Goal: Task Accomplishment & Management: Manage account settings

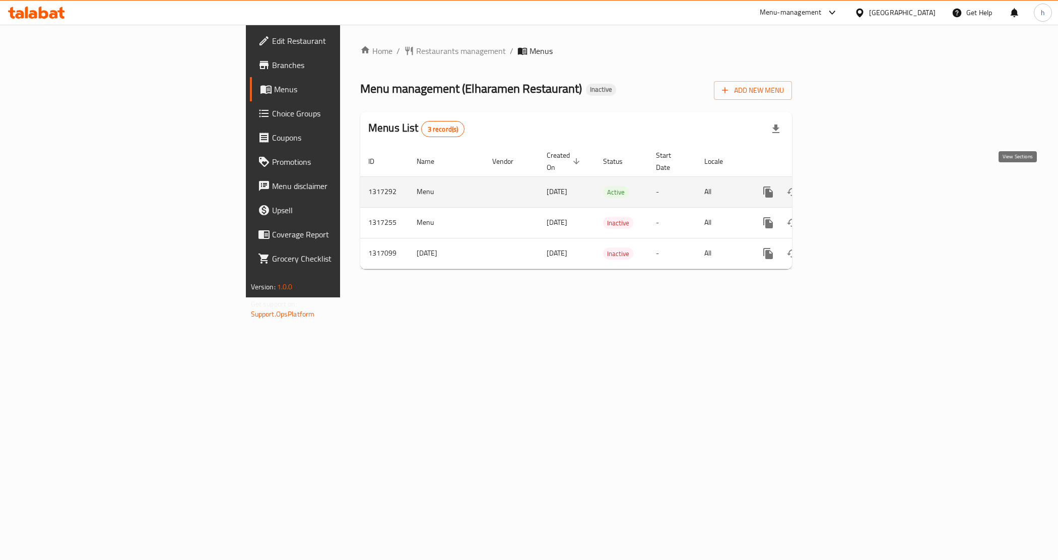
click at [847, 186] on icon "enhanced table" at bounding box center [841, 192] width 12 height 12
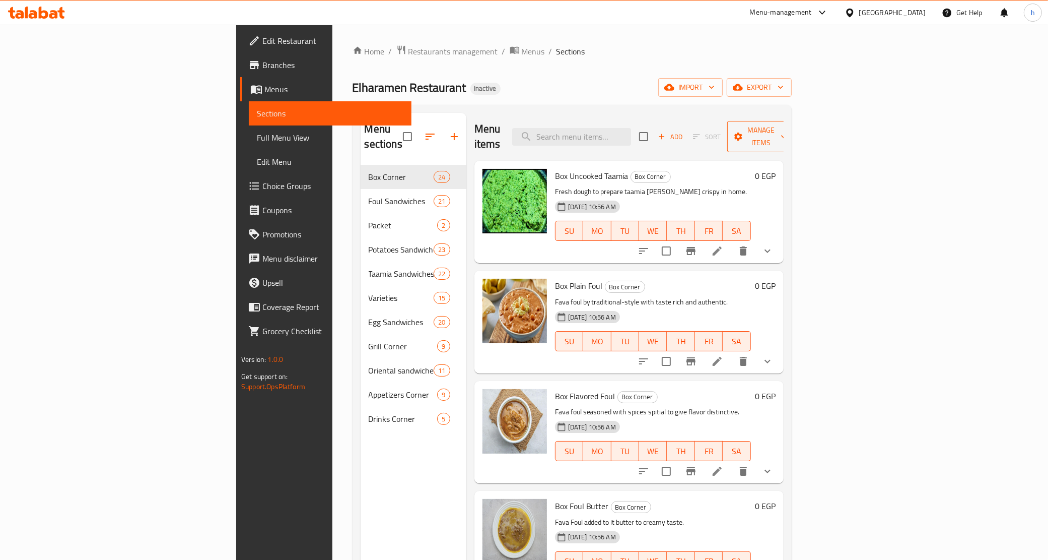
click at [787, 134] on span "Manage items" at bounding box center [760, 136] width 51 height 25
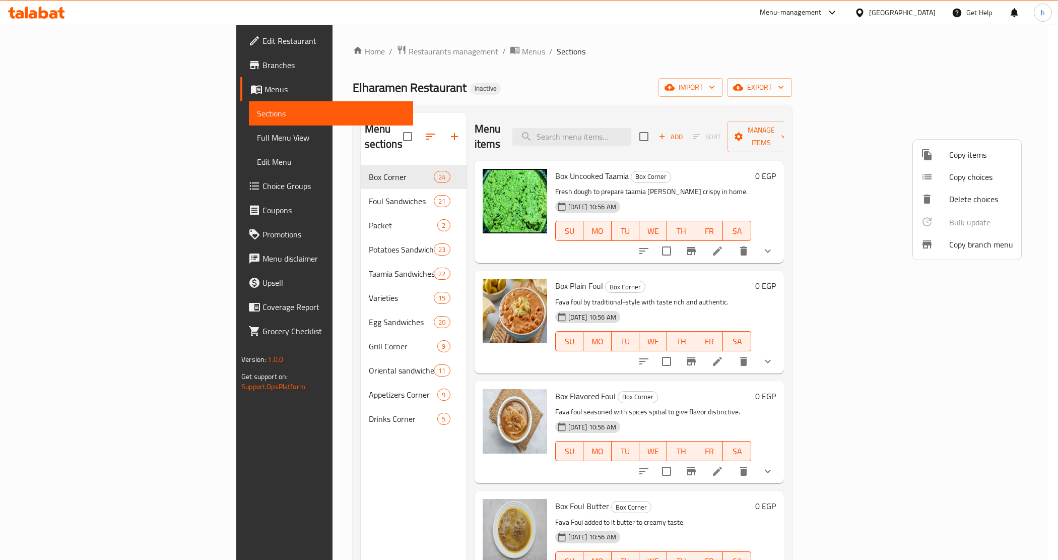
click at [945, 247] on div at bounding box center [935, 244] width 28 height 12
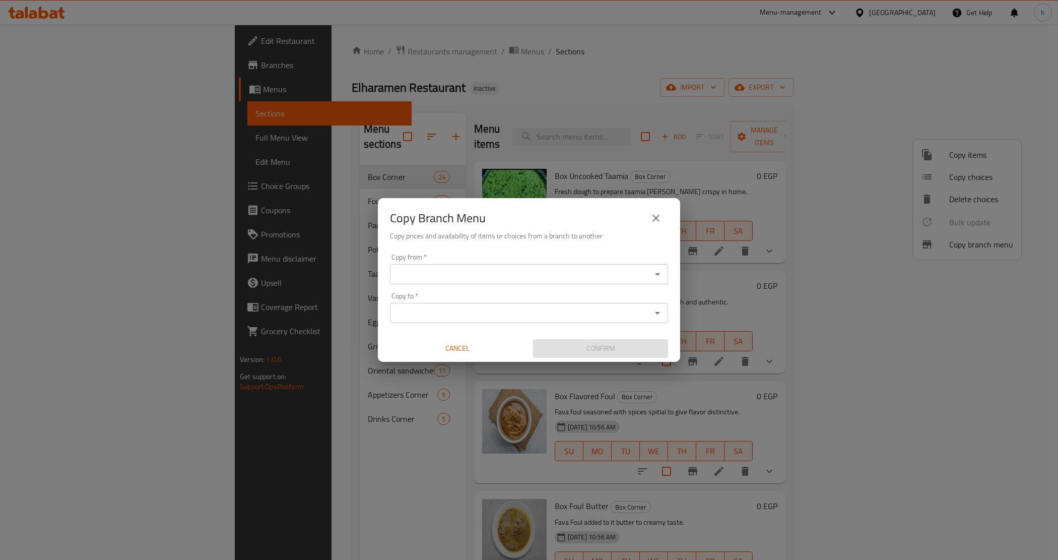
click at [589, 267] on input "Copy from   *" at bounding box center [520, 274] width 255 height 14
click at [461, 264] on div "Copy from *" at bounding box center [529, 274] width 278 height 20
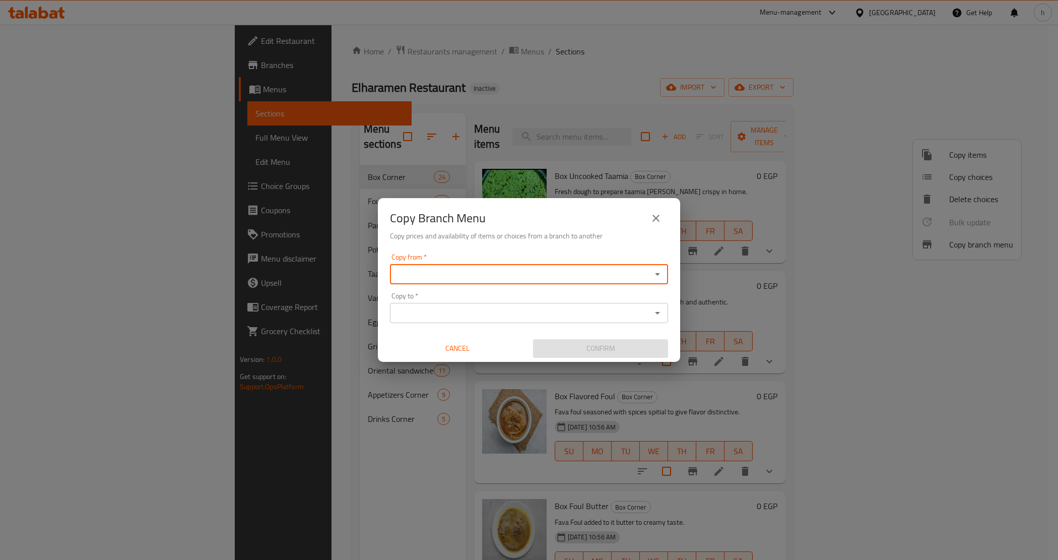
click at [504, 273] on input "Copy from   *" at bounding box center [520, 274] width 255 height 14
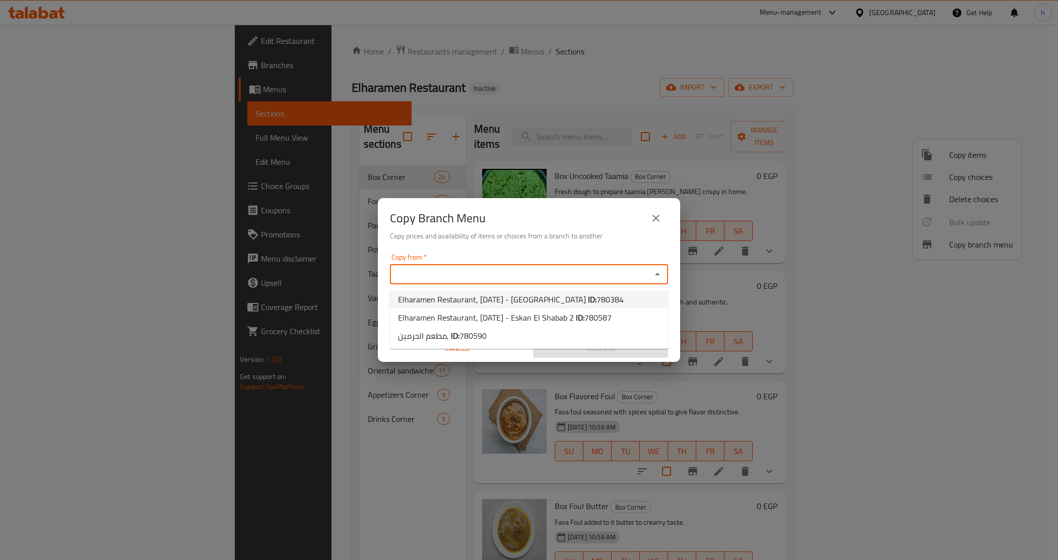
click at [596, 300] on span "780384" at bounding box center [609, 299] width 27 height 15
type input "Elharamen Restaurant, ‎‎‎‎‎‎‎6th of October - El Montzah"
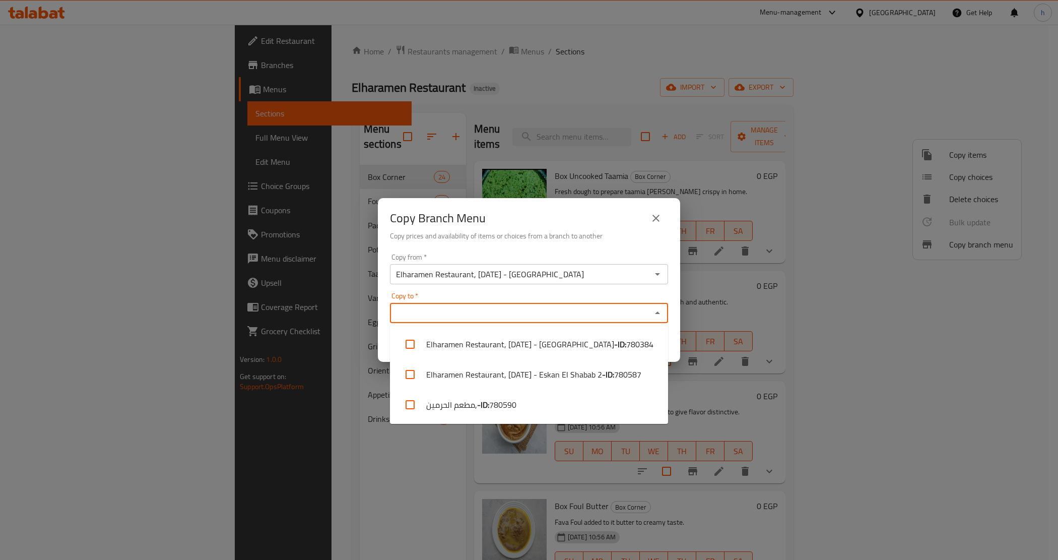
click at [553, 315] on input "Copy to   *" at bounding box center [520, 313] width 255 height 14
click at [595, 373] on li "Elharamen Restaurant, 6th of October - Eskan El Shabab 2 - ID: 780587" at bounding box center [529, 374] width 278 height 30
checkbox input "true"
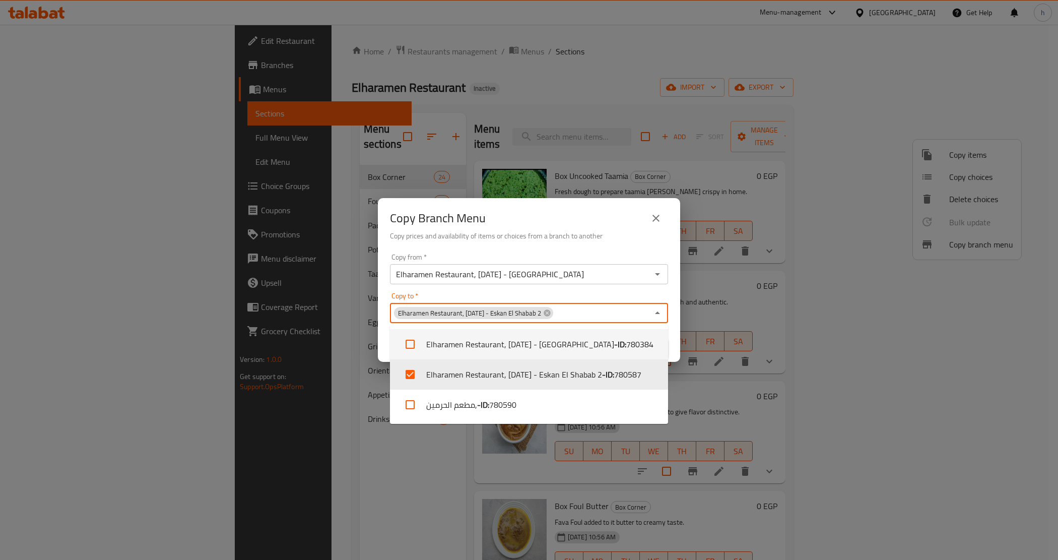
click at [457, 246] on div "Copy Branch Menu Copy prices and availability of items or choices from a branch…" at bounding box center [529, 223] width 302 height 51
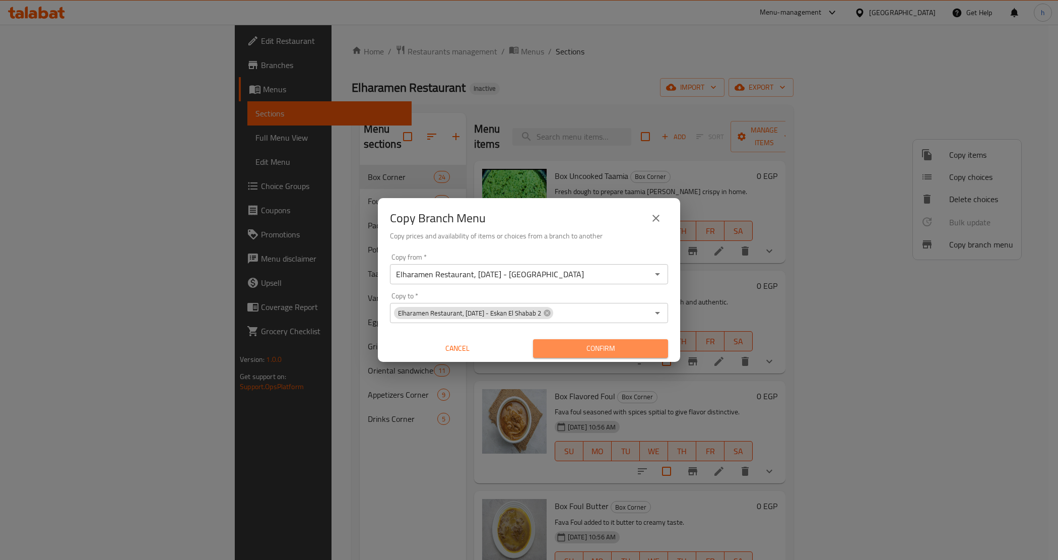
click at [575, 349] on span "Confirm" at bounding box center [600, 348] width 119 height 13
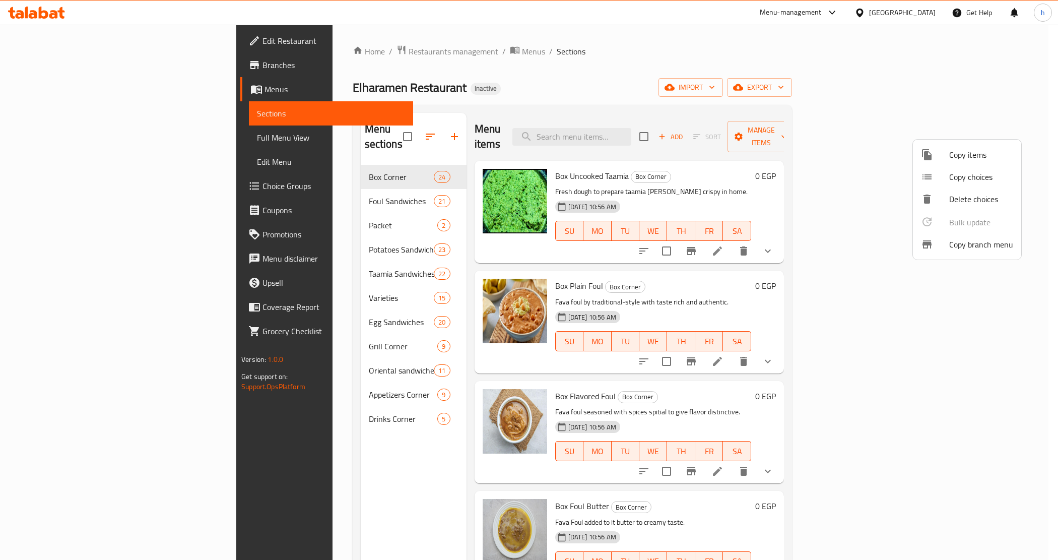
click at [95, 35] on div at bounding box center [529, 280] width 1058 height 560
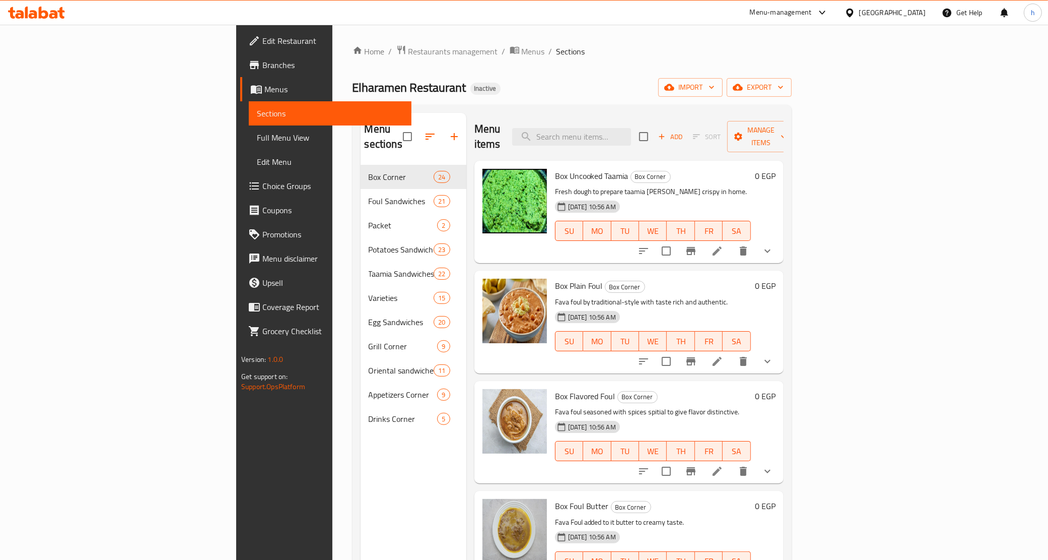
click at [262, 43] on span "Edit Restaurant" at bounding box center [332, 41] width 141 height 12
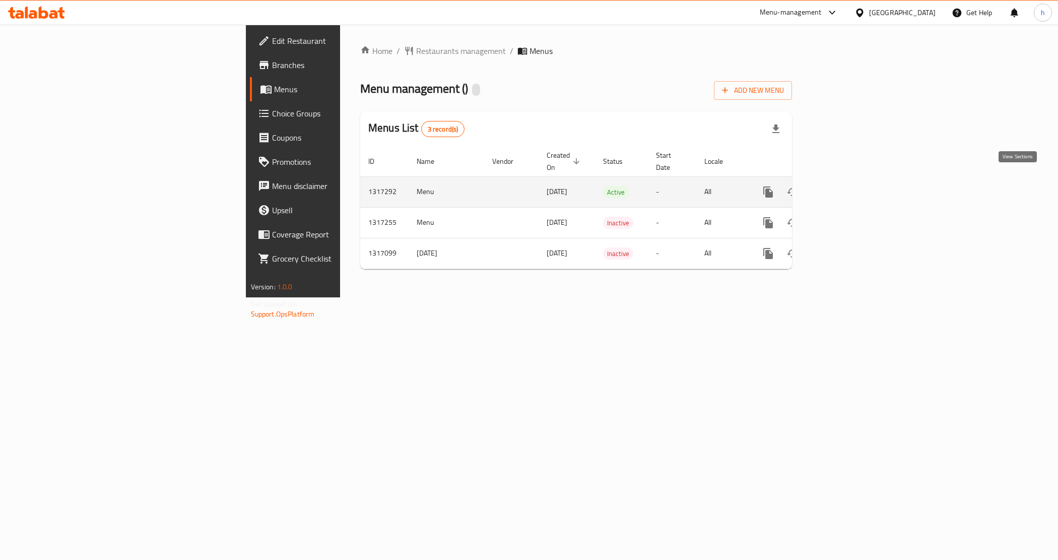
click at [853, 185] on link "enhanced table" at bounding box center [841, 192] width 24 height 24
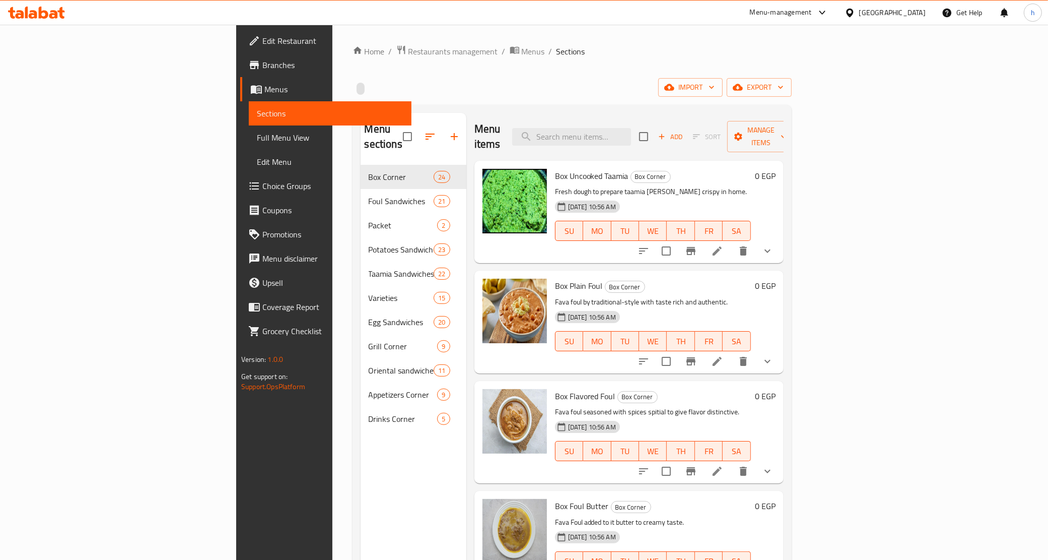
click at [262, 66] on span "Branches" at bounding box center [332, 65] width 141 height 12
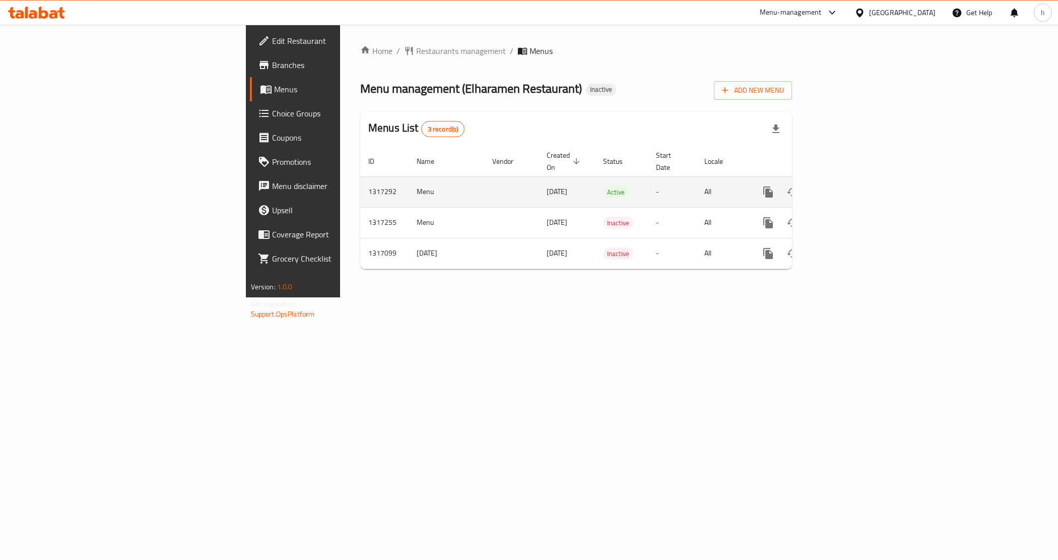
click at [845, 187] on icon "enhanced table" at bounding box center [840, 191] width 9 height 9
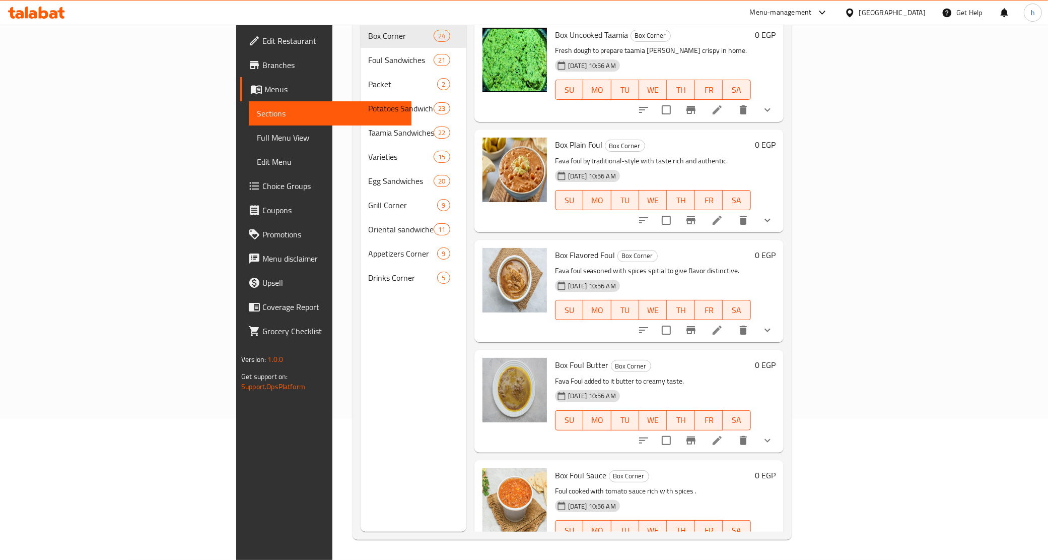
click at [262, 64] on span "Branches" at bounding box center [332, 65] width 141 height 12
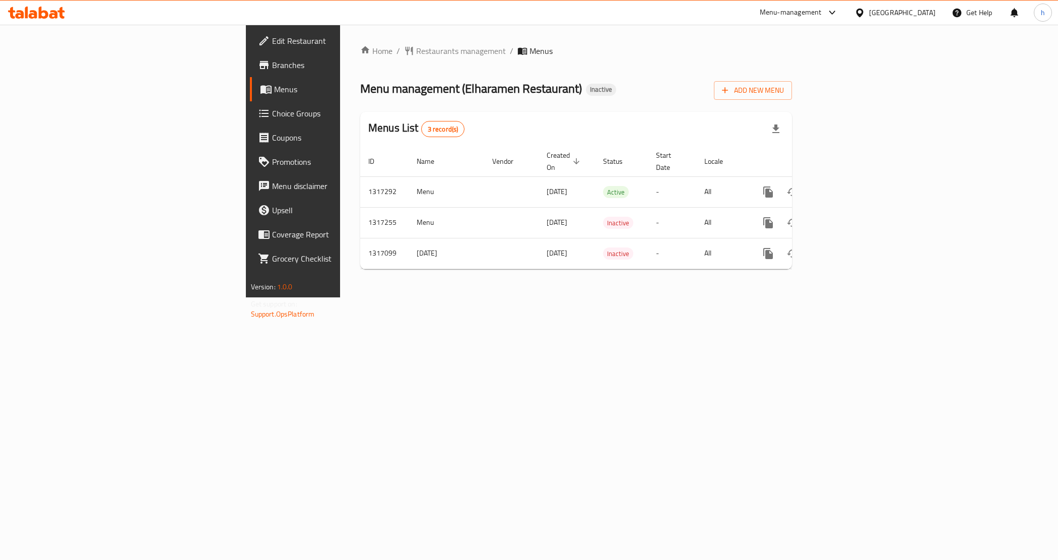
click at [272, 66] on span "Branches" at bounding box center [343, 65] width 143 height 12
